Goal: Information Seeking & Learning: Learn about a topic

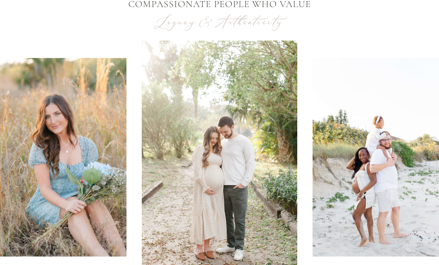
scroll to position [297, 0]
click at [95, 209] on img at bounding box center [60, 157] width 132 height 199
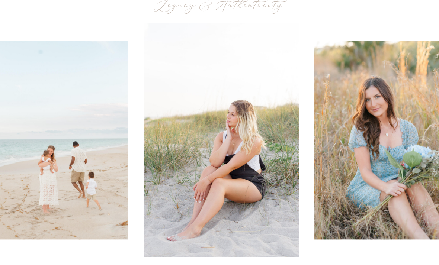
scroll to position [314, 0]
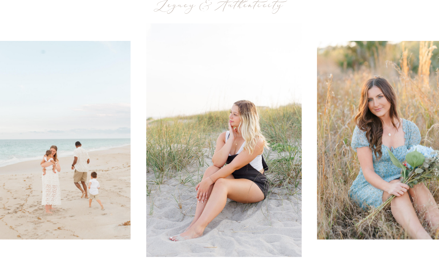
click at [313, 158] on div at bounding box center [219, 140] width 443 height 234
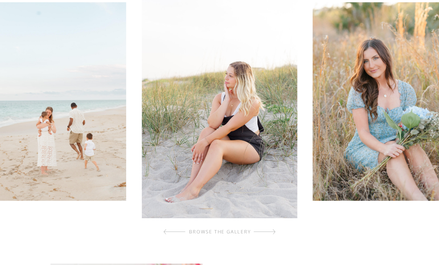
scroll to position [350, 0]
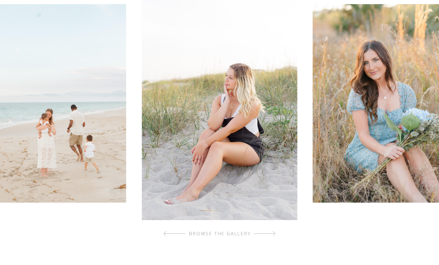
click at [238, 233] on div "browse the gallery" at bounding box center [219, 234] width 87 height 7
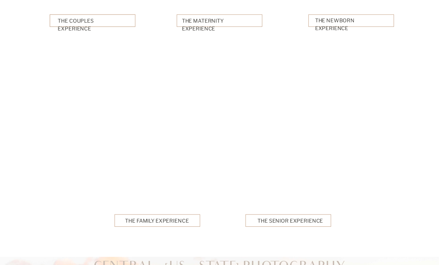
scroll to position [1844, 0]
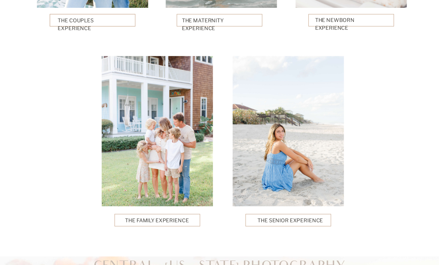
click at [176, 215] on div at bounding box center [158, 220] width 86 height 12
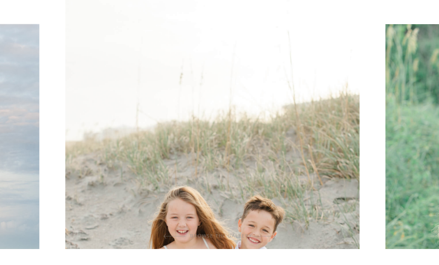
scroll to position [227, 0]
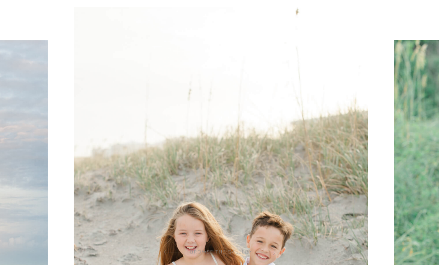
click at [351, 187] on img at bounding box center [221, 228] width 295 height 443
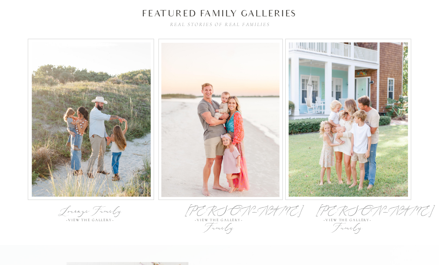
scroll to position [2359, 0]
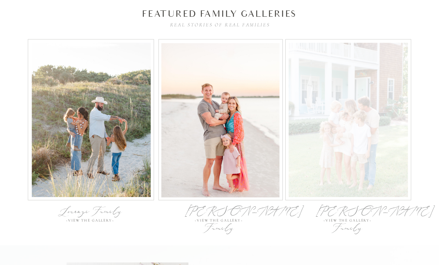
click at [359, 164] on div at bounding box center [348, 120] width 119 height 154
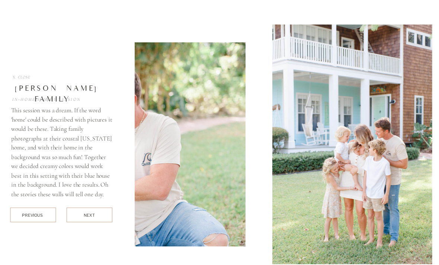
scroll to position [2604, 0]
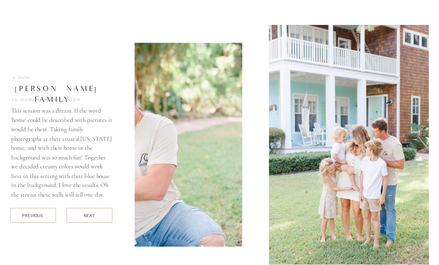
click at [102, 215] on div at bounding box center [90, 215] width 46 height 15
click at [92, 216] on div "next" at bounding box center [89, 216] width 11 height 6
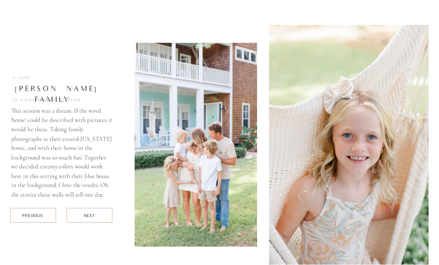
click at [93, 217] on div "next" at bounding box center [89, 216] width 11 height 6
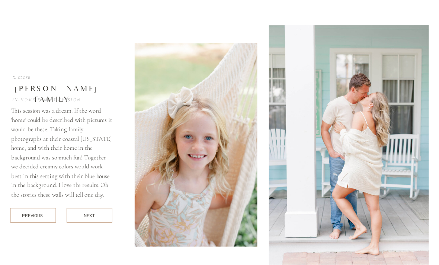
click at [99, 215] on div at bounding box center [90, 215] width 46 height 15
click at [94, 217] on div "next" at bounding box center [89, 216] width 11 height 6
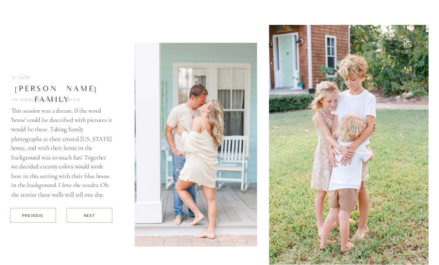
click at [102, 218] on div at bounding box center [90, 215] width 46 height 15
click at [97, 215] on div at bounding box center [90, 215] width 46 height 15
click at [92, 218] on div "next" at bounding box center [89, 216] width 11 height 6
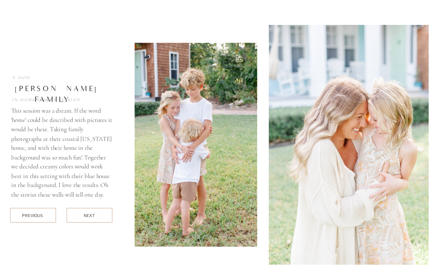
click at [92, 218] on div "next" at bounding box center [89, 216] width 11 height 6
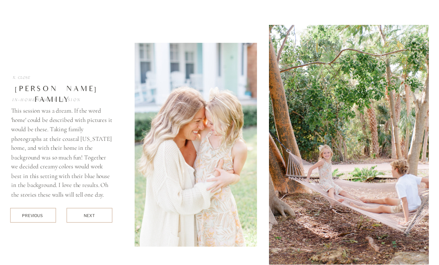
click at [89, 217] on div "next" at bounding box center [89, 216] width 11 height 6
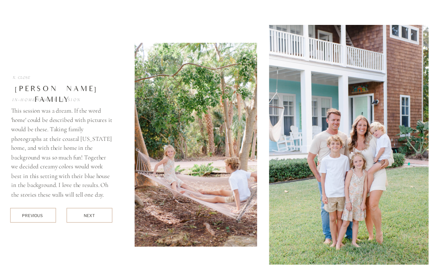
click at [88, 218] on div "next" at bounding box center [89, 216] width 11 height 6
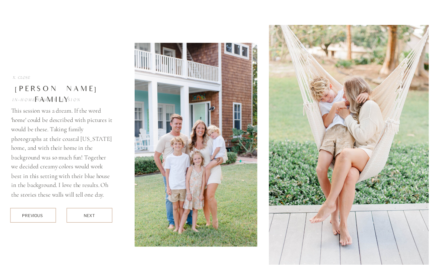
click at [90, 222] on div at bounding box center [90, 215] width 46 height 15
click at [93, 223] on div at bounding box center [90, 215] width 46 height 15
click at [91, 218] on div "next" at bounding box center [89, 216] width 11 height 6
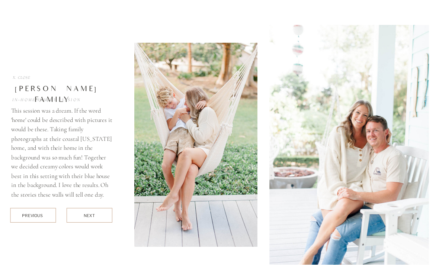
click at [89, 218] on div "next" at bounding box center [89, 216] width 11 height 6
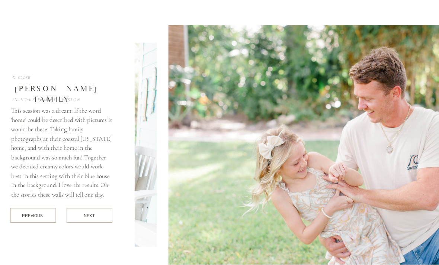
click at [86, 218] on div "next" at bounding box center [89, 216] width 11 height 6
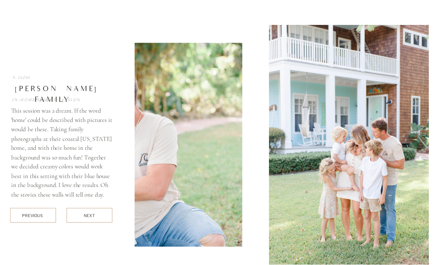
click at [89, 218] on div "next" at bounding box center [89, 216] width 11 height 6
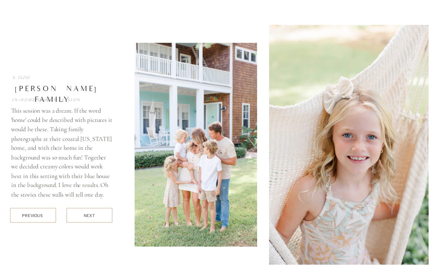
click at [87, 218] on div "next" at bounding box center [89, 216] width 11 height 6
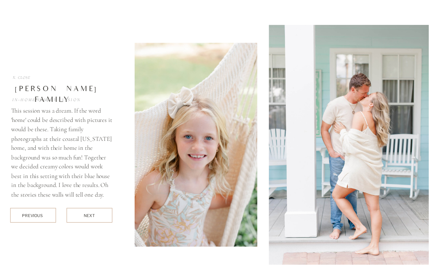
click at [87, 217] on div "next" at bounding box center [89, 216] width 11 height 6
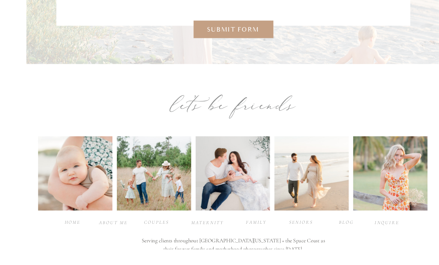
scroll to position [3225, 0]
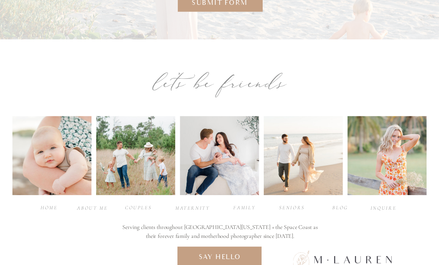
click at [301, 164] on div at bounding box center [303, 155] width 79 height 79
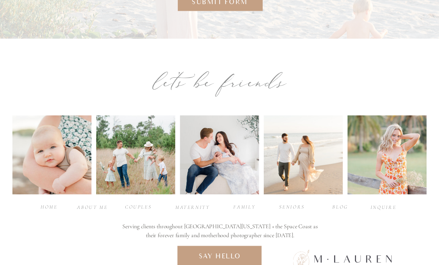
scroll to position [3226, 0]
click at [250, 209] on div "family" at bounding box center [244, 207] width 29 height 7
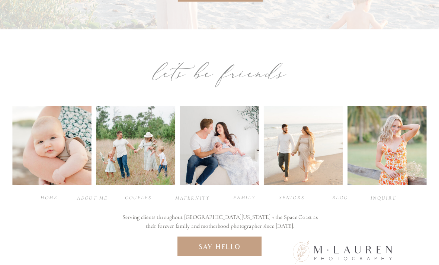
scroll to position [3232, 0]
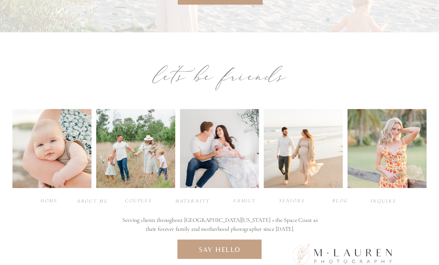
click at [252, 204] on div "family" at bounding box center [244, 200] width 29 height 7
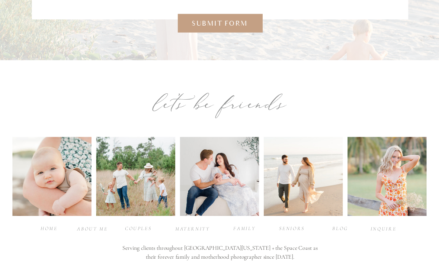
scroll to position [3202, 0]
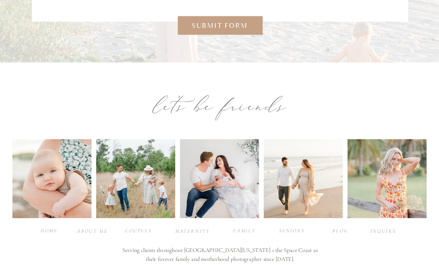
click at [293, 228] on div "seniors" at bounding box center [291, 230] width 29 height 7
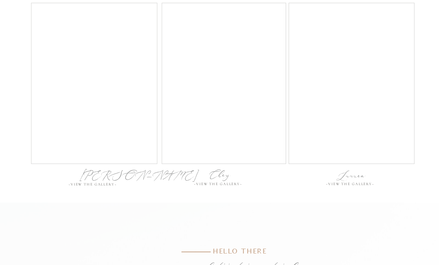
scroll to position [2603, 0]
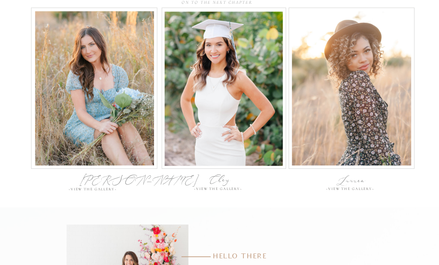
click at [95, 192] on div "~View the gallery~" at bounding box center [94, 189] width 52 height 5
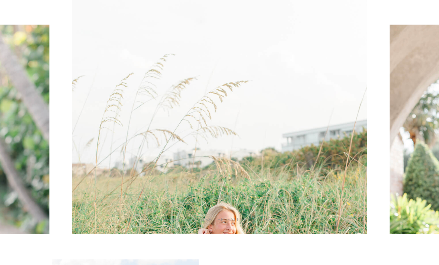
scroll to position [262, 0]
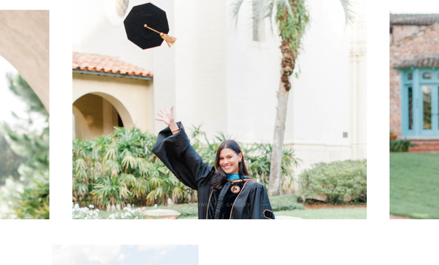
click at [239, 200] on img at bounding box center [219, 198] width 295 height 443
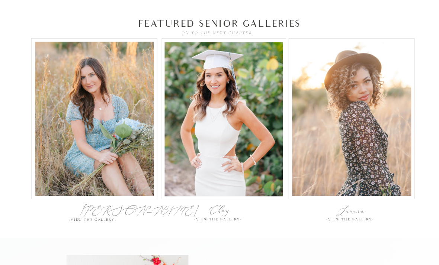
scroll to position [2573, 0]
click at [96, 222] on div "~View the gallery~" at bounding box center [94, 220] width 52 height 5
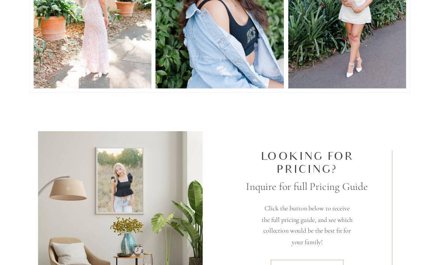
scroll to position [2034, 0]
